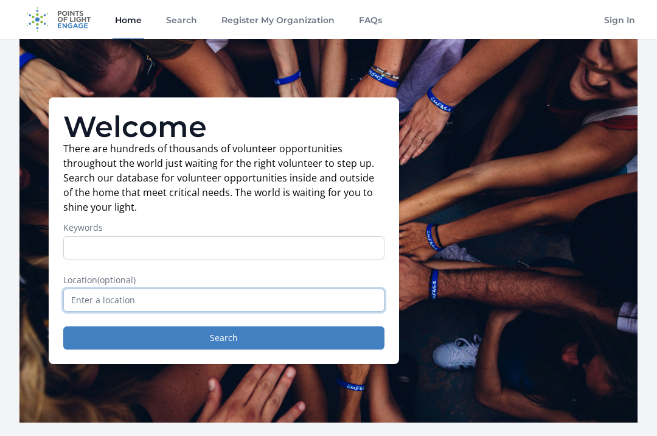
click at [86, 301] on input "text" at bounding box center [223, 299] width 321 height 23
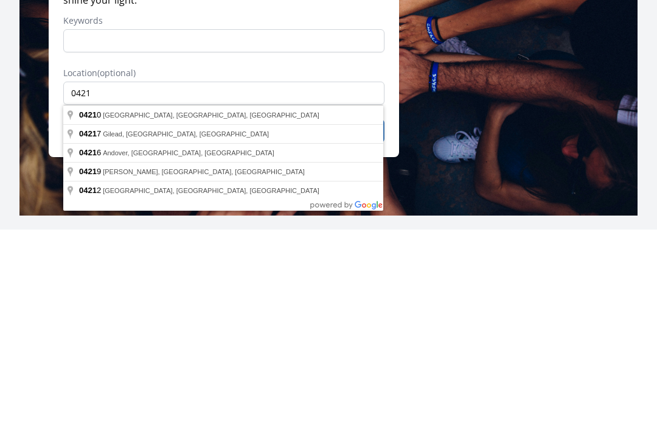
type input "Auburn, ME 04210, USA"
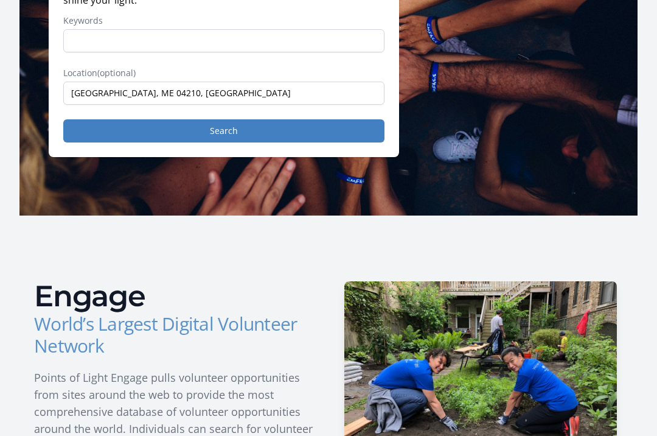
click at [161, 133] on button "Search" at bounding box center [223, 130] width 321 height 23
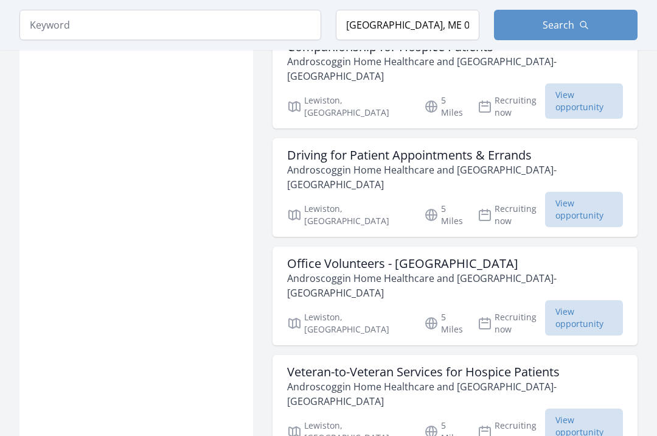
scroll to position [1318, 0]
click at [585, 301] on span "View opportunity" at bounding box center [584, 318] width 78 height 35
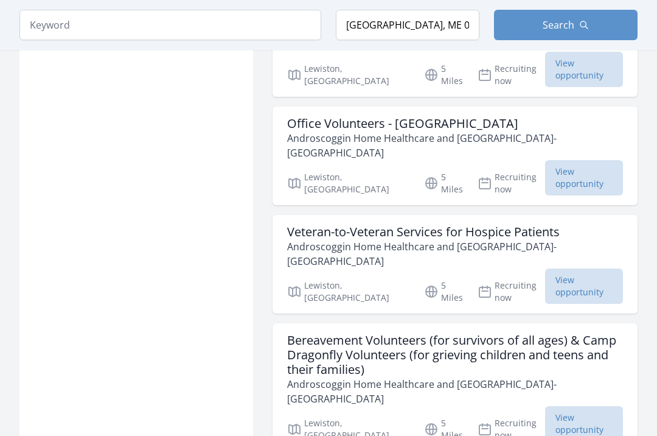
scroll to position [1472, 0]
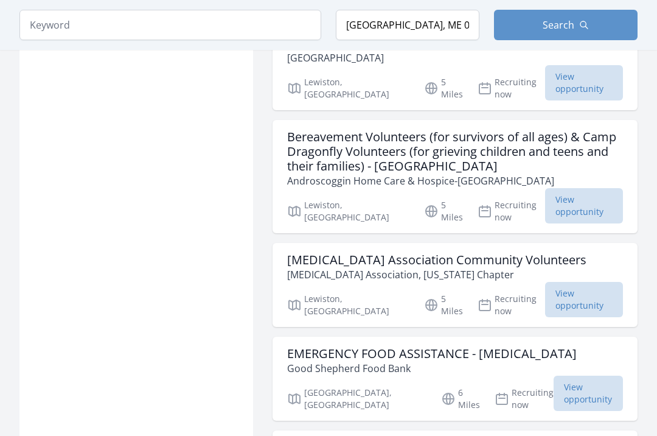
scroll to position [1799, 0]
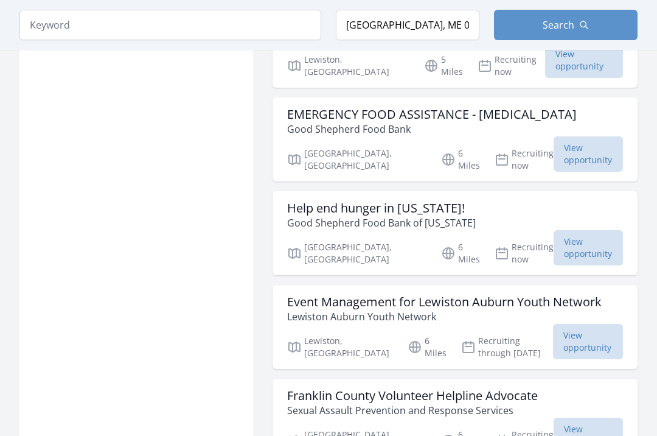
scroll to position [2039, 0]
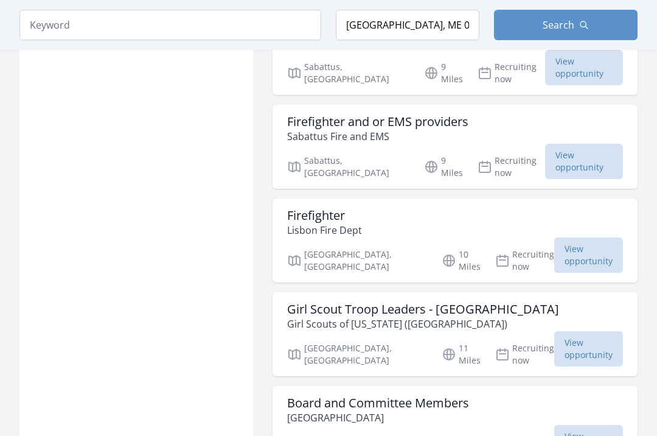
scroll to position [2514, 0]
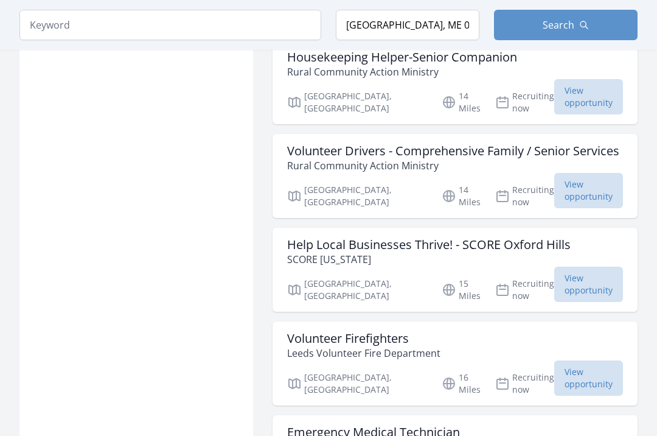
scroll to position [3047, 0]
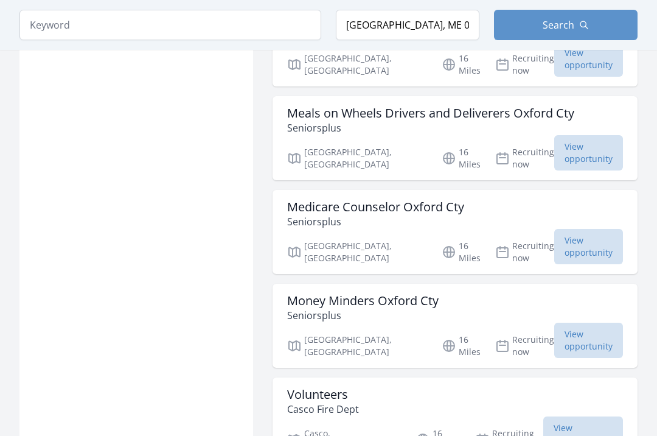
scroll to position [3740, 0]
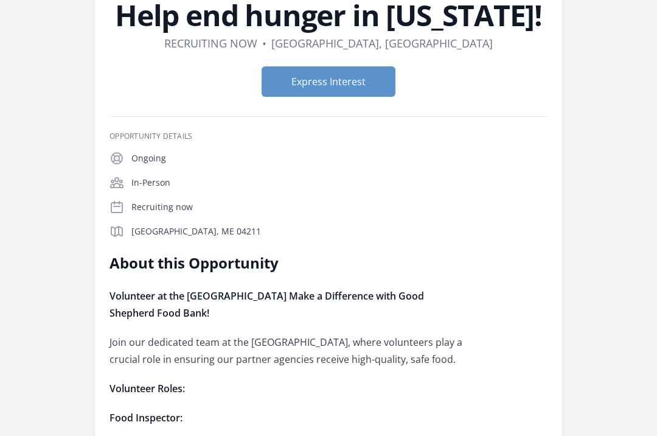
scroll to position [83, 0]
